Goal: Obtain resource: Download file/media

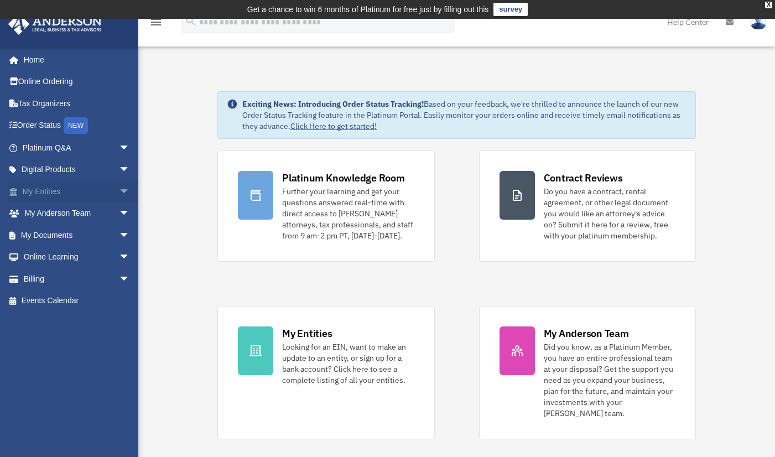
click at [119, 193] on span "arrow_drop_down" at bounding box center [130, 191] width 22 height 23
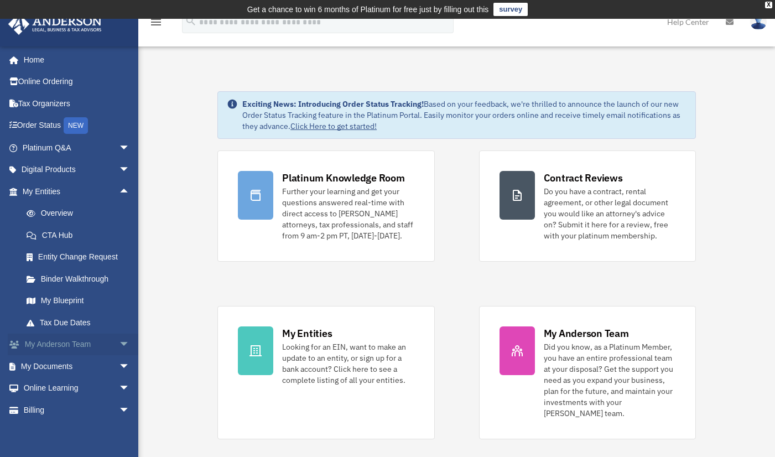
click at [102, 342] on link "My [PERSON_NAME] Team arrow_drop_down" at bounding box center [77, 344] width 139 height 22
click at [103, 362] on link "My Documents arrow_drop_down" at bounding box center [77, 366] width 139 height 22
click at [119, 363] on span "arrow_drop_down" at bounding box center [130, 366] width 22 height 23
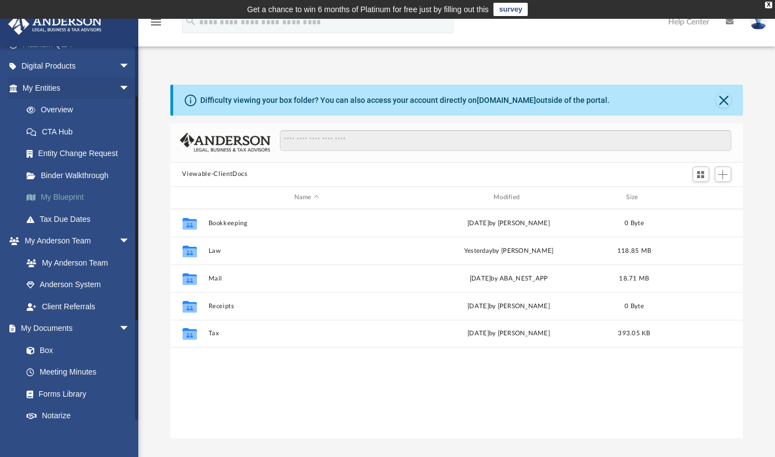
scroll to position [106, 0]
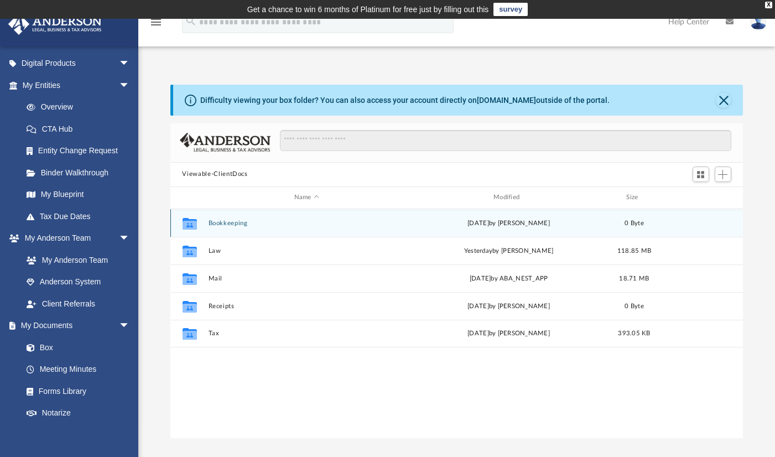
click at [236, 224] on button "Bookkeeping" at bounding box center [306, 222] width 197 height 7
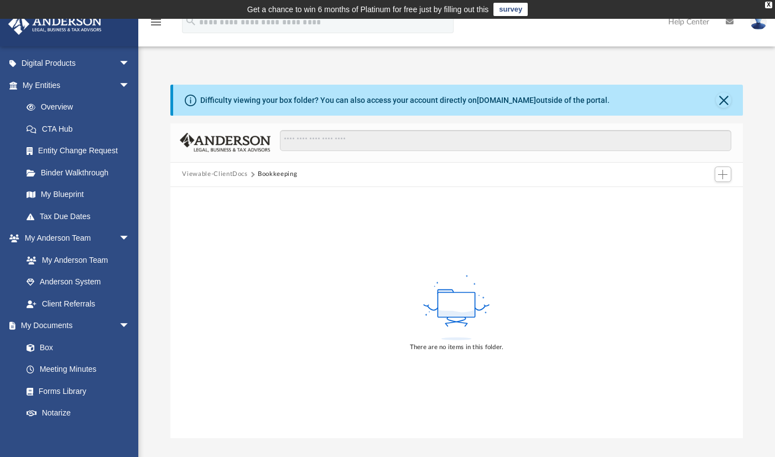
click at [224, 174] on button "Viewable-ClientDocs" at bounding box center [214, 174] width 65 height 10
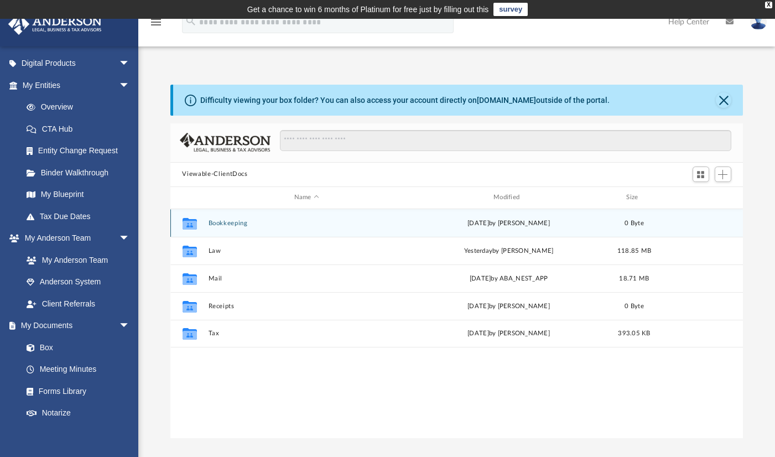
scroll to position [243, 564]
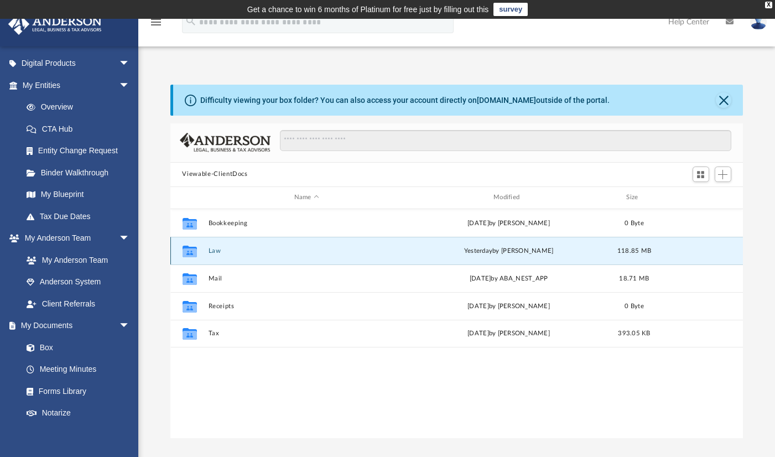
click at [222, 252] on button "Law" at bounding box center [306, 250] width 197 height 7
click at [218, 250] on button "Law" at bounding box center [306, 250] width 197 height 7
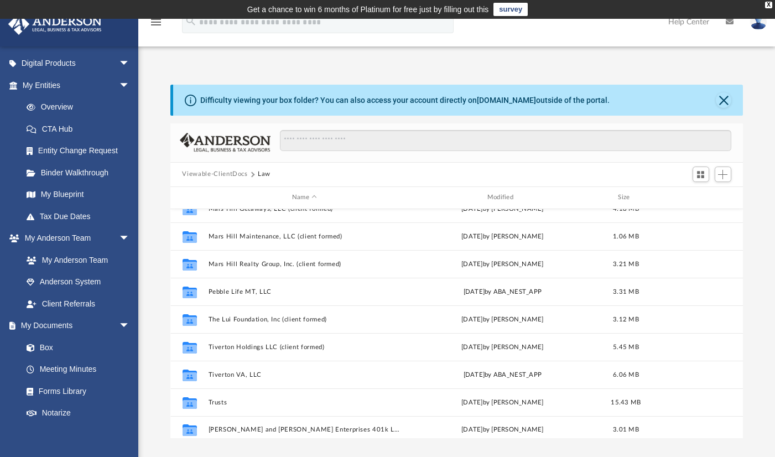
scroll to position [572, 0]
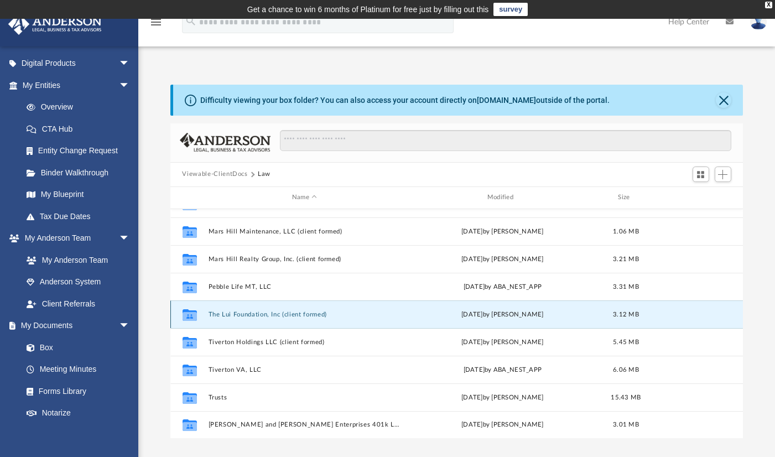
click at [243, 315] on button "The Lui Foundation, Inc (client formed)" at bounding box center [304, 313] width 193 height 7
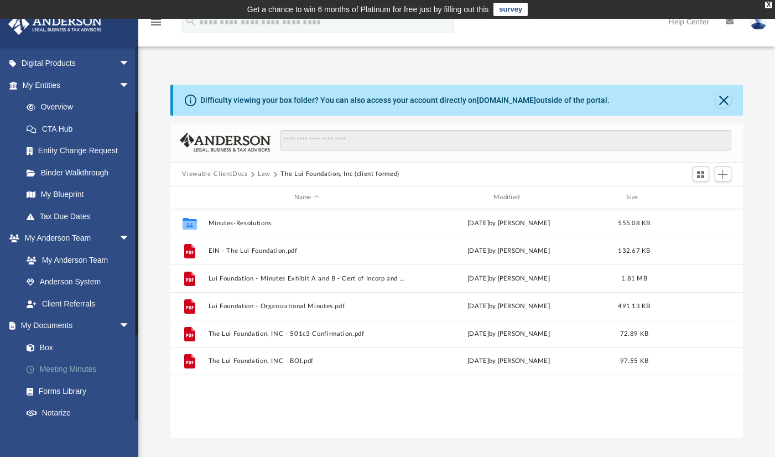
click at [84, 366] on link "Meeting Minutes" at bounding box center [80, 369] width 131 height 22
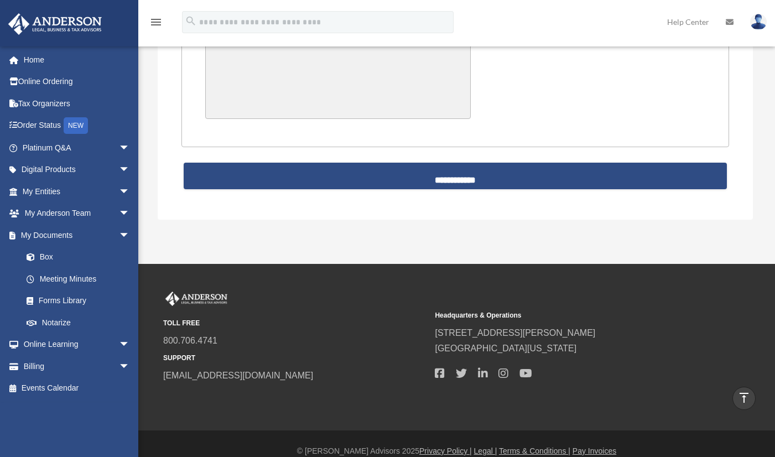
scroll to position [2581, 0]
click at [51, 257] on link "Box" at bounding box center [80, 257] width 131 height 22
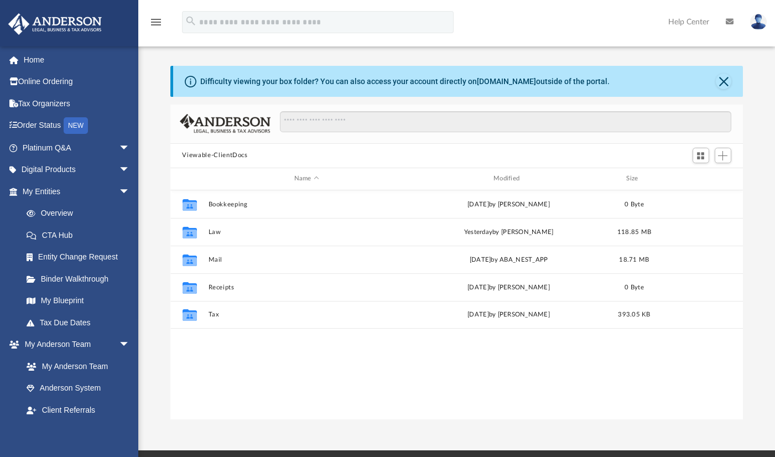
scroll to position [243, 564]
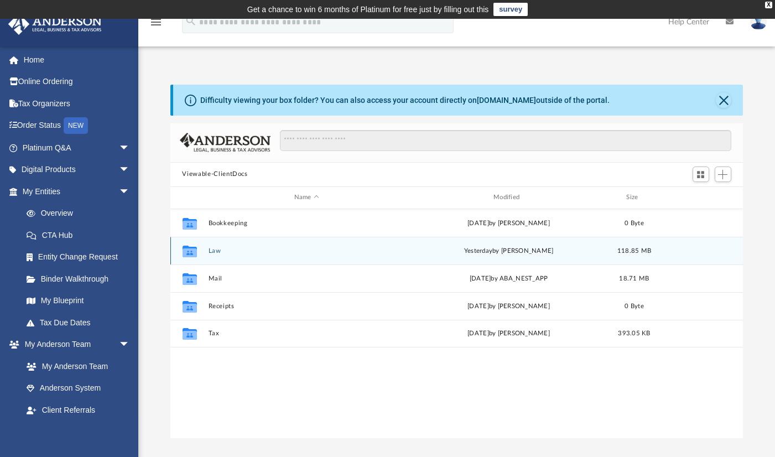
click at [189, 250] on icon "grid" at bounding box center [189, 252] width 14 height 9
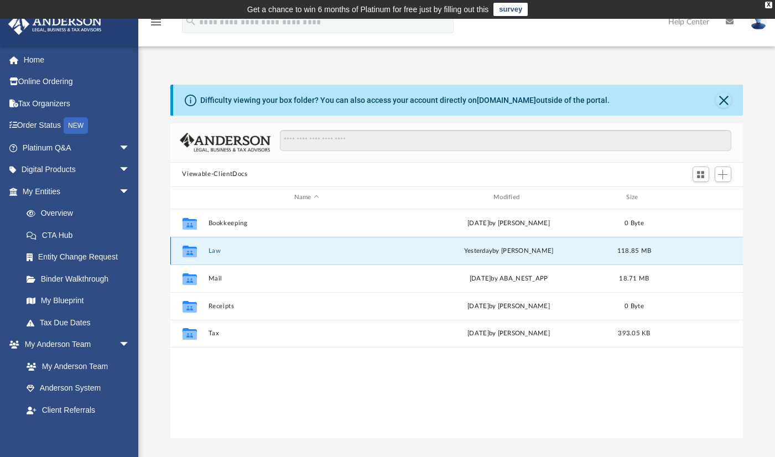
click at [189, 252] on icon "grid" at bounding box center [189, 252] width 14 height 9
click at [215, 250] on button "Law" at bounding box center [306, 250] width 197 height 7
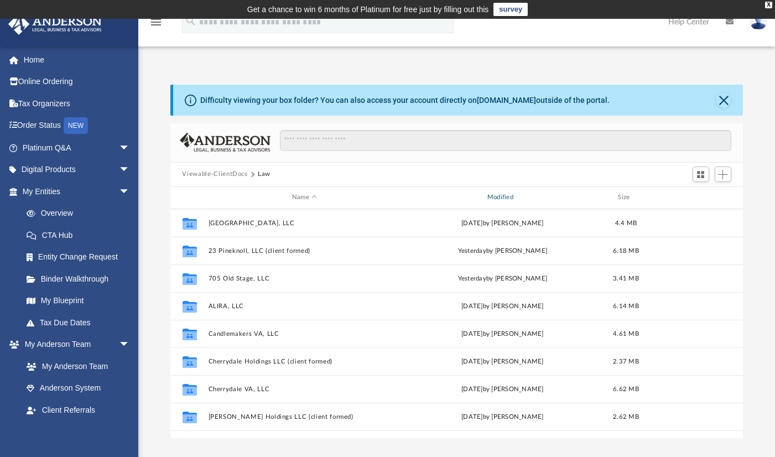
click at [506, 199] on div "Modified" at bounding box center [501, 197] width 193 height 10
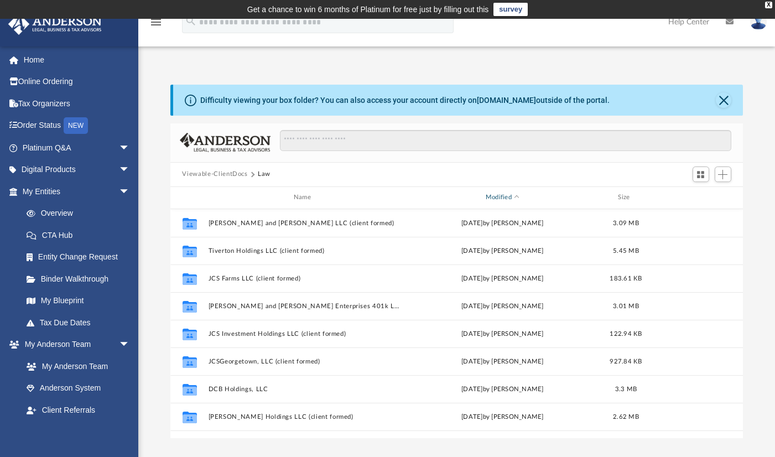
click at [505, 195] on div "Modified" at bounding box center [501, 197] width 193 height 10
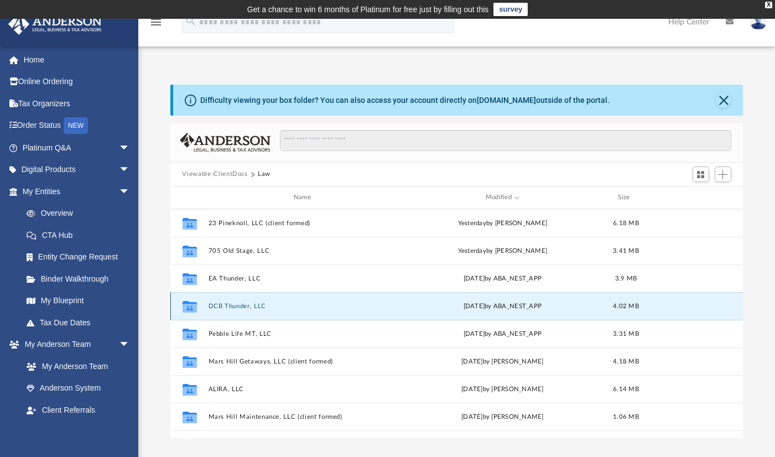
click at [227, 307] on button "DCB Thunder, LLC" at bounding box center [304, 305] width 193 height 7
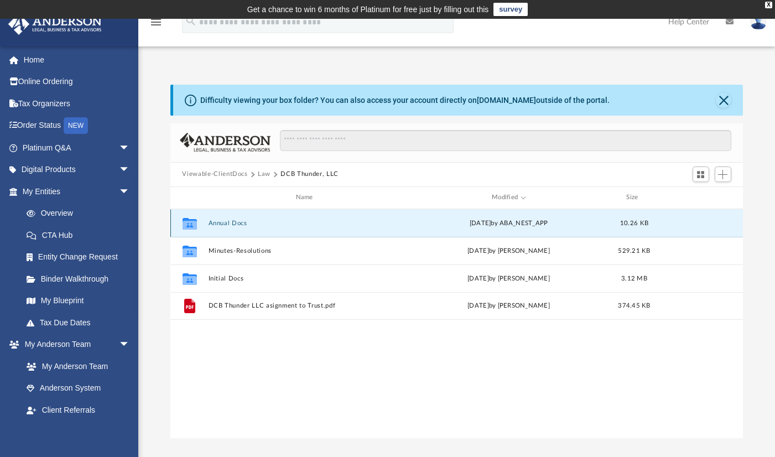
click at [227, 224] on button "Annual Docs" at bounding box center [306, 222] width 197 height 7
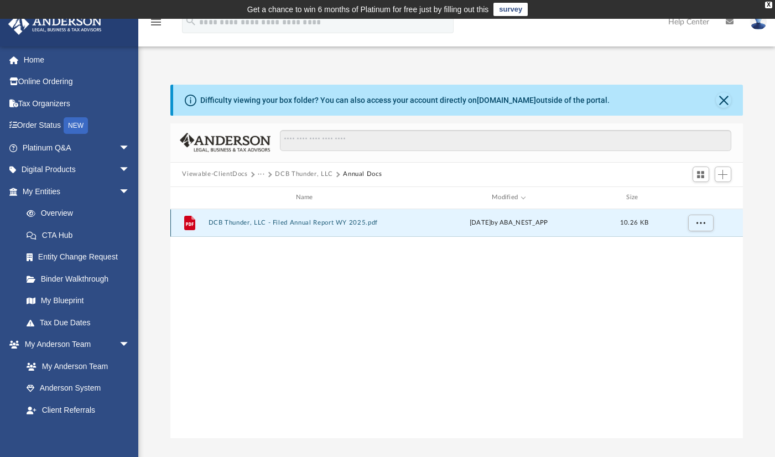
click at [231, 224] on button "DCB Thunder, LLC - Filed Annual Report WY 2025.pdf" at bounding box center [306, 222] width 197 height 7
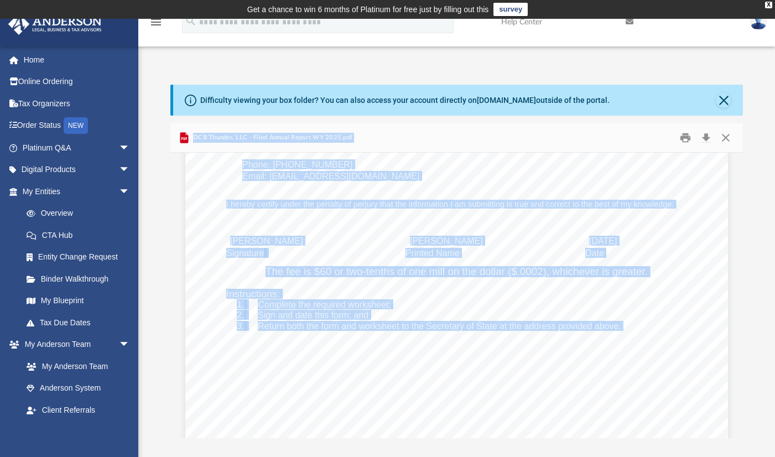
scroll to position [0, 0]
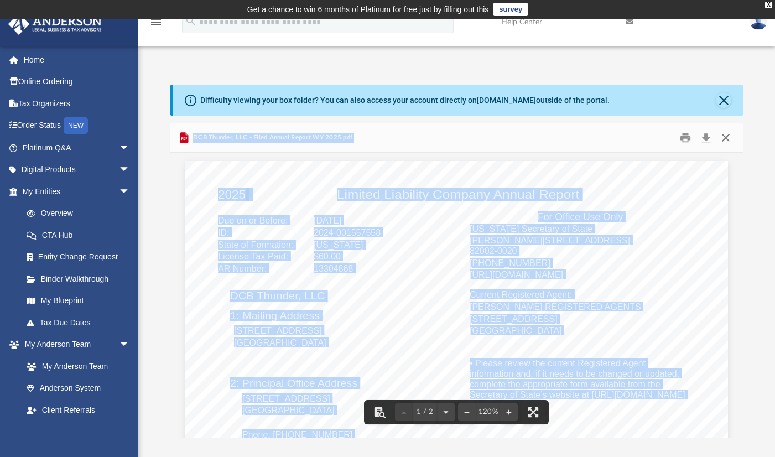
click at [731, 135] on button "Close" at bounding box center [725, 137] width 20 height 17
